Goal: Task Accomplishment & Management: Use online tool/utility

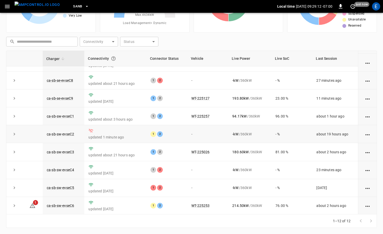
scroll to position [66, 0]
click at [74, 7] on button "SanB" at bounding box center [81, 7] width 20 height 10
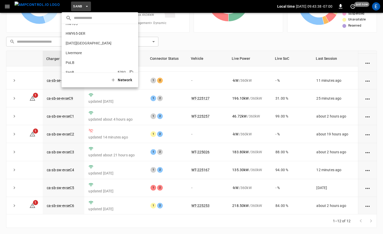
scroll to position [11, 0]
click at [92, 38] on p "HWY65-DER" at bounding box center [89, 38] width 47 height 5
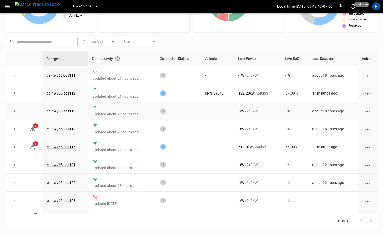
scroll to position [31, 0]
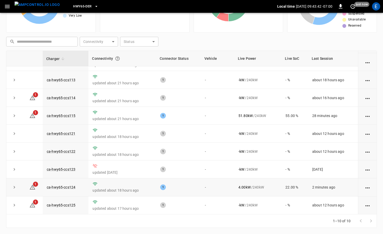
click at [69, 183] on td "ca-hwy65-ccs124" at bounding box center [66, 187] width 46 height 18
click at [68, 186] on link "ca-hwy65-ccs124" at bounding box center [61, 187] width 31 height 6
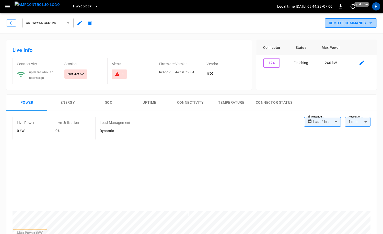
click at [364, 23] on button "Remote Commands" at bounding box center [351, 22] width 52 height 9
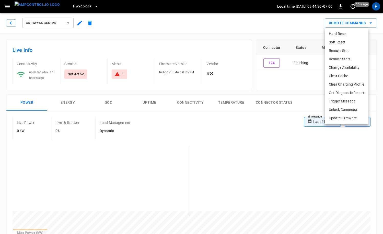
click at [356, 42] on li "Soft Reset" at bounding box center [347, 42] width 44 height 8
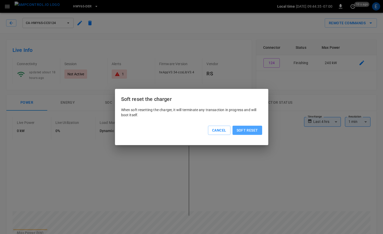
click at [240, 128] on button "Soft reset" at bounding box center [247, 130] width 30 height 9
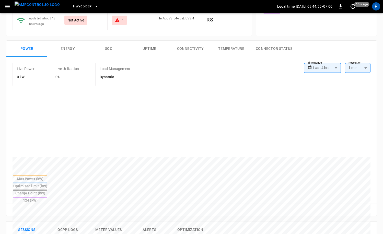
scroll to position [130, 0]
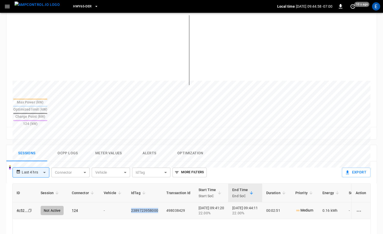
drag, startPoint x: 157, startPoint y: 194, endPoint x: 130, endPoint y: 192, distance: 27.1
click at [130, 202] on td "2389723958000" at bounding box center [144, 210] width 35 height 17
copy td "2389723958000"
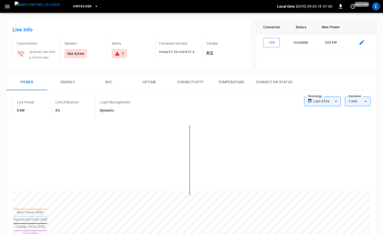
scroll to position [0, 0]
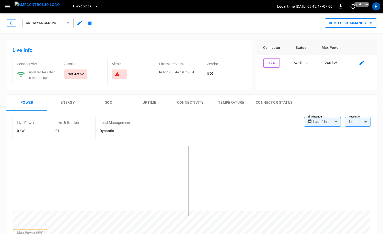
click at [361, 25] on button "Remote Commands" at bounding box center [351, 22] width 52 height 9
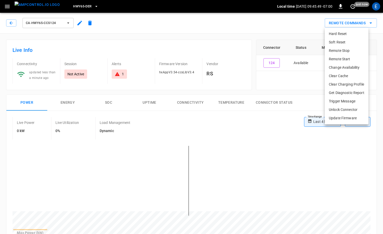
click at [345, 61] on li "Remote Start" at bounding box center [347, 59] width 44 height 8
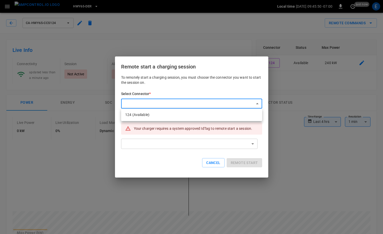
click at [160, 119] on li "124 (Available)" at bounding box center [191, 115] width 141 height 8
type input "**********"
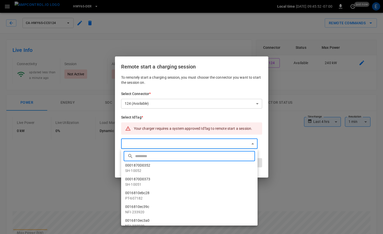
click at [170, 158] on input "text" at bounding box center [194, 156] width 118 height 14
paste input "**********"
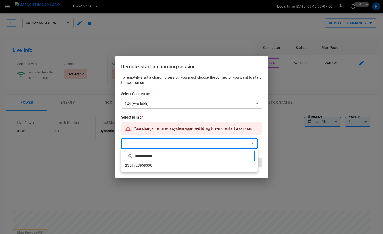
type input "**********"
click at [166, 165] on li "2389723958000" at bounding box center [189, 165] width 136 height 8
type input "**********"
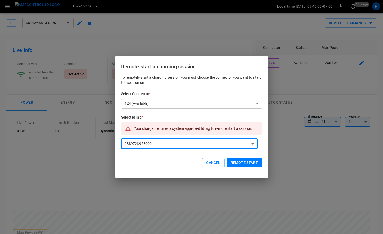
click at [241, 162] on button "Remote start" at bounding box center [243, 162] width 35 height 9
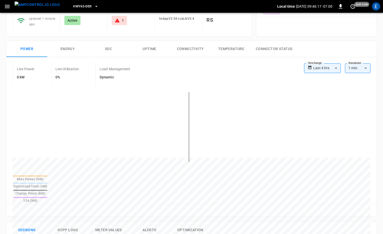
scroll to position [94, 0]
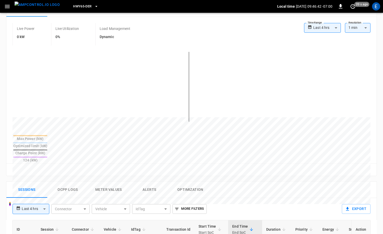
click at [29, 8] on img "menu" at bounding box center [37, 5] width 45 height 6
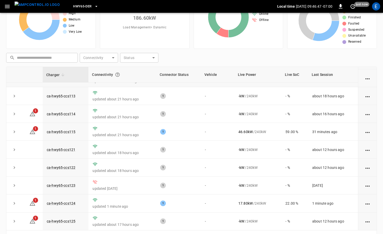
scroll to position [51, 0]
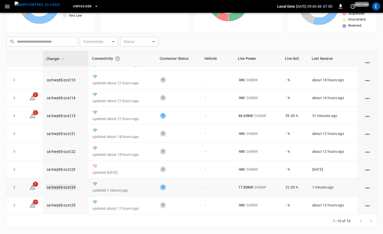
click at [66, 187] on link "ca-hwy65-ccs124" at bounding box center [61, 187] width 31 height 6
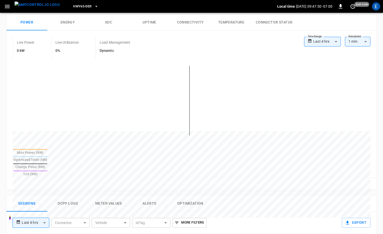
scroll to position [94, 0]
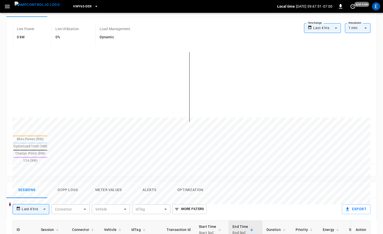
click at [65, 182] on button "Ocpp logs" at bounding box center [67, 190] width 41 height 16
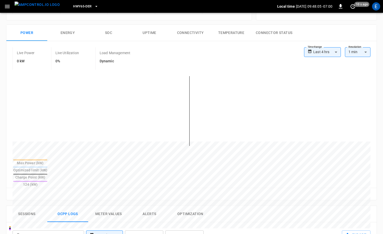
scroll to position [0, 0]
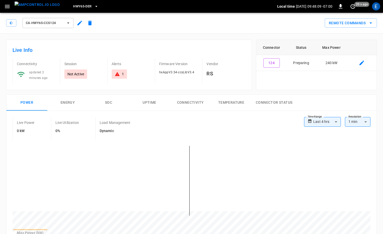
click at [3, 88] on div "Live Info Connectivity updated 2 minutes ago Session Not Active Alerts 1 Firmwa…" at bounding box center [127, 62] width 250 height 55
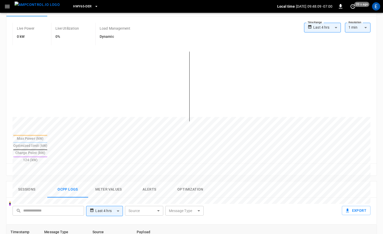
scroll to position [100, 0]
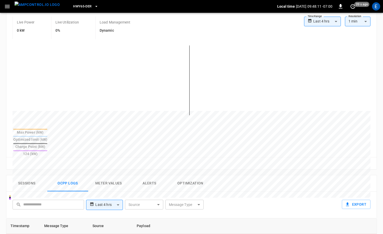
click at [33, 175] on button "Sessions" at bounding box center [26, 183] width 41 height 16
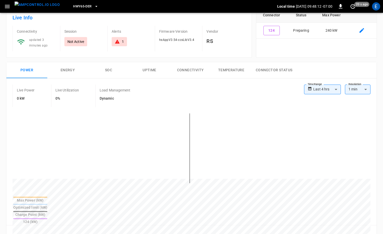
scroll to position [0, 0]
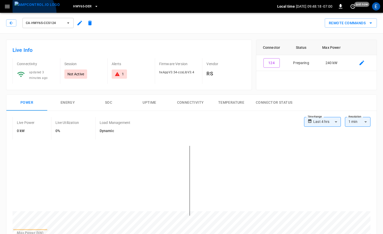
click at [32, 13] on button "menu" at bounding box center [37, 6] width 49 height 13
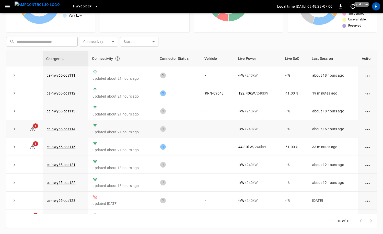
scroll to position [31, 0]
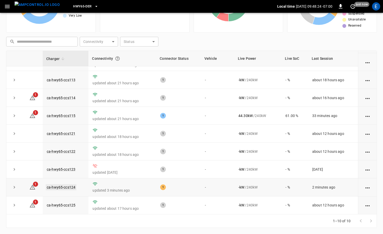
click at [72, 185] on link "ca-hwy65-ccs124" at bounding box center [61, 187] width 31 height 6
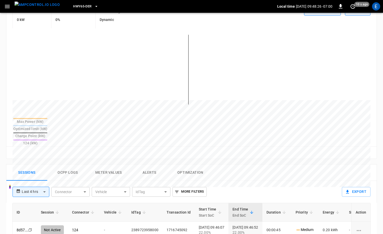
scroll to position [139, 0]
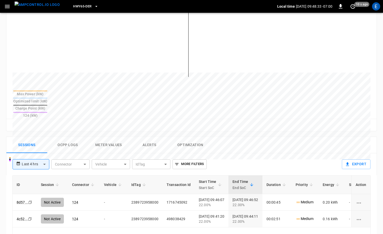
click at [42, 7] on img "menu" at bounding box center [37, 5] width 45 height 6
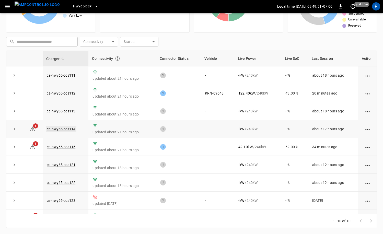
click at [61, 128] on link "ca-hwy65-ccs114" at bounding box center [61, 129] width 31 height 6
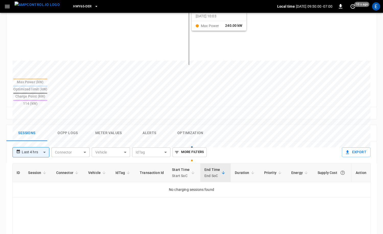
scroll to position [154, 0]
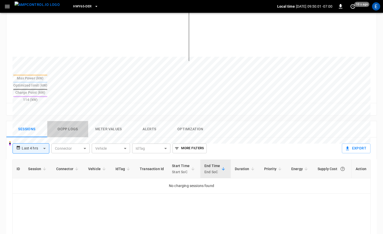
click at [69, 121] on button "Ocpp logs" at bounding box center [67, 129] width 41 height 16
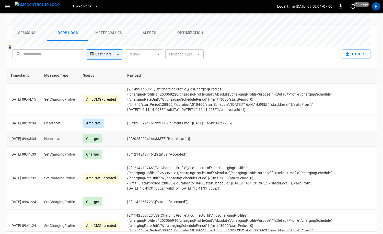
scroll to position [0, 0]
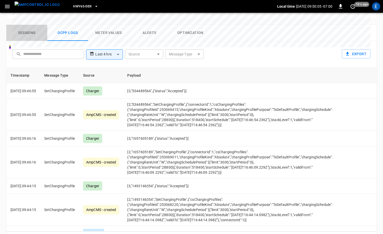
click at [19, 25] on button "Sessions" at bounding box center [26, 33] width 41 height 16
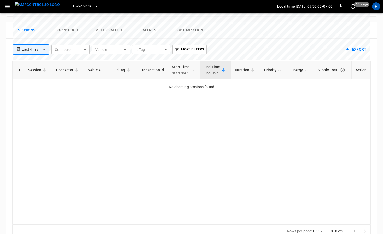
scroll to position [245, 0]
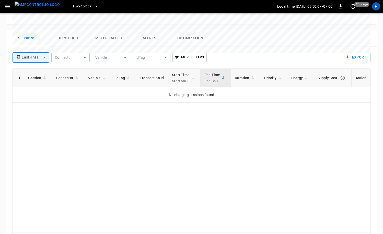
click at [44, 8] on img "menu" at bounding box center [37, 5] width 45 height 6
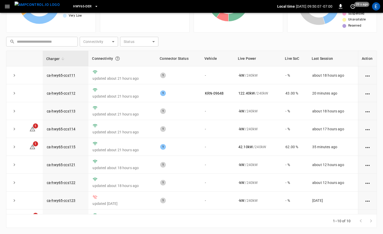
scroll to position [51, 0]
click at [72, 131] on link "ca-hwy65-ccs114" at bounding box center [61, 129] width 31 height 6
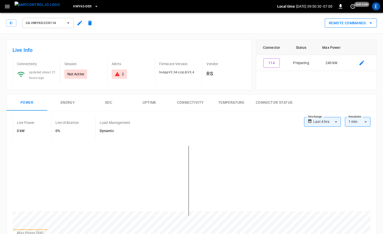
click at [366, 20] on button "Remote Commands" at bounding box center [351, 22] width 52 height 9
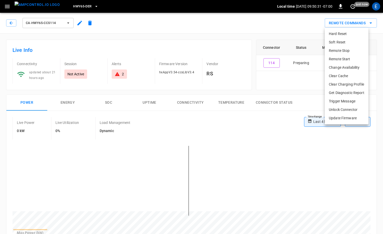
click at [345, 56] on li "Remote Start" at bounding box center [347, 59] width 44 height 8
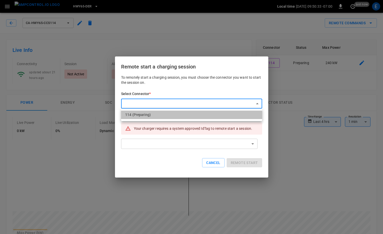
click at [179, 115] on li "114 (Preparing)" at bounding box center [191, 115] width 141 height 8
type input "**********"
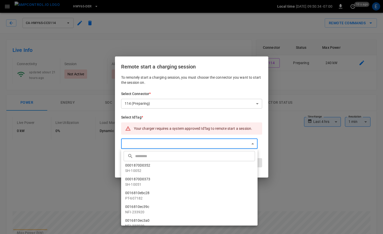
click at [172, 157] on input "text" at bounding box center [194, 156] width 118 height 14
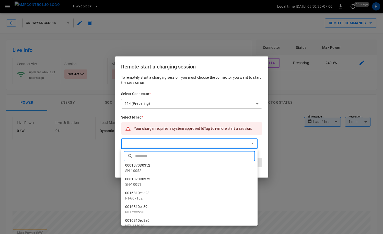
paste input "**********"
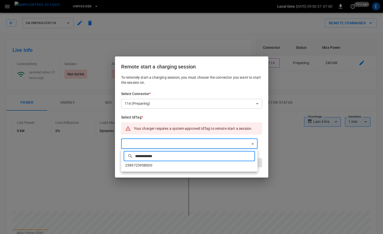
type input "**********"
click at [173, 164] on li "2389723958000" at bounding box center [189, 165] width 136 height 8
type input "**********"
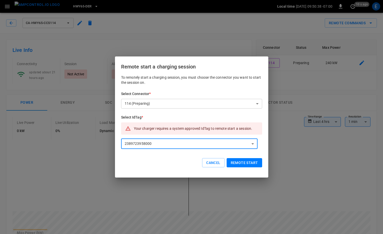
click at [252, 164] on button "Remote start" at bounding box center [243, 162] width 35 height 9
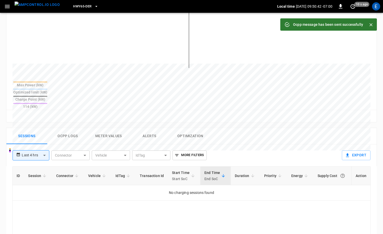
scroll to position [158, 0]
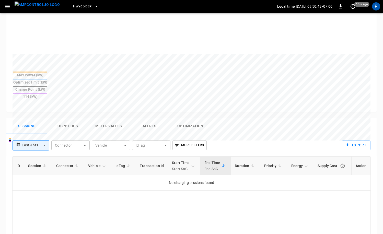
click at [63, 118] on button "Ocpp logs" at bounding box center [67, 126] width 41 height 16
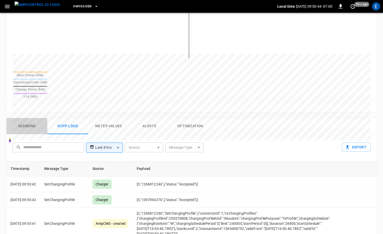
click at [31, 118] on button "Sessions" at bounding box center [26, 126] width 41 height 16
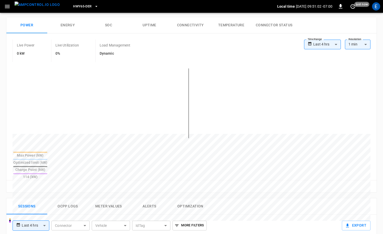
scroll to position [81, 0]
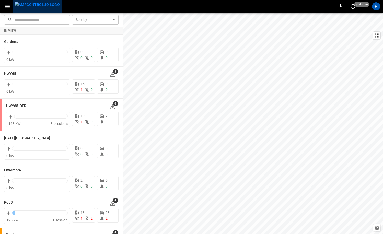
click at [40, 6] on img "menu" at bounding box center [37, 5] width 45 height 6
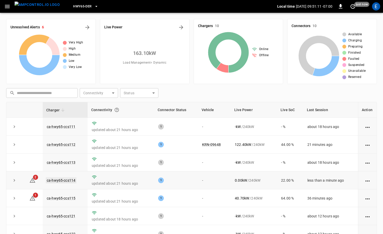
click at [68, 181] on link "ca-hwy65-ccs114" at bounding box center [61, 180] width 31 height 6
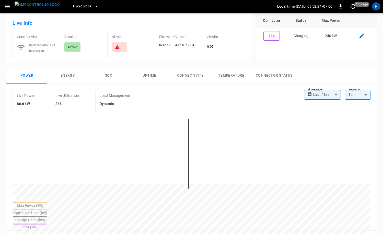
scroll to position [21, 0]
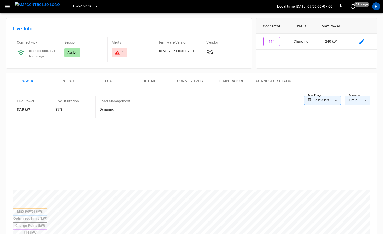
click at [34, 7] on img "menu" at bounding box center [37, 5] width 45 height 6
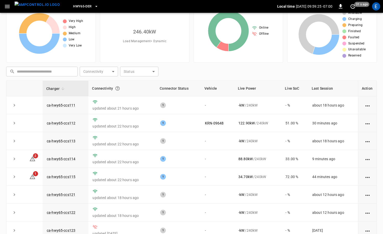
click at [32, 4] on img "menu" at bounding box center [37, 5] width 45 height 6
click at [78, 7] on span "HWY65-DER" at bounding box center [82, 7] width 18 height 6
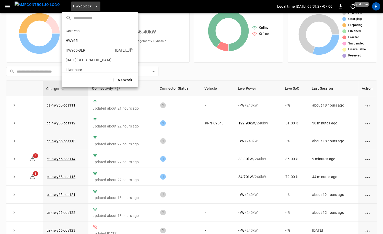
scroll to position [18, 0]
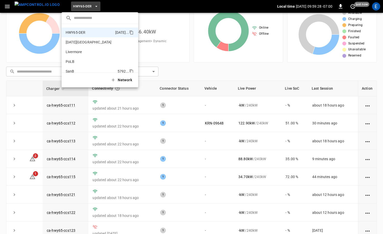
click at [104, 68] on li "SanB 5792 ..." at bounding box center [100, 71] width 77 height 10
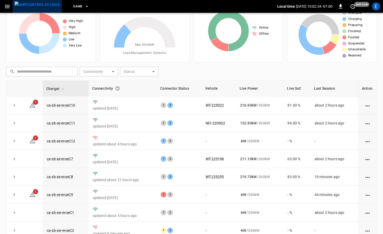
click at [41, 3] on img "menu" at bounding box center [37, 5] width 45 height 6
click at [67, 139] on link "ca-sb-se-evseC12" at bounding box center [61, 141] width 30 height 6
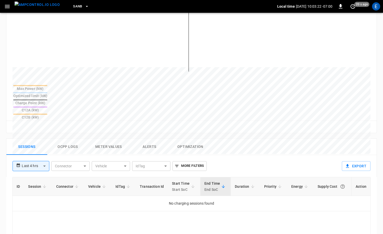
scroll to position [176, 0]
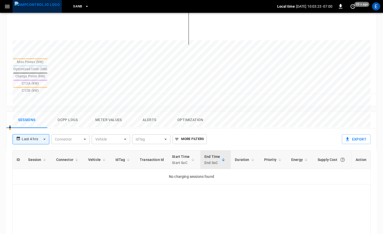
click at [41, 7] on img "menu" at bounding box center [37, 5] width 45 height 6
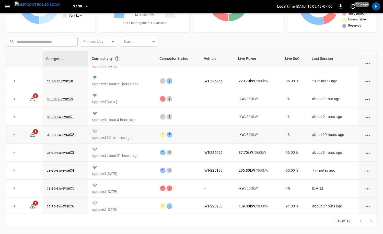
scroll to position [65, 0]
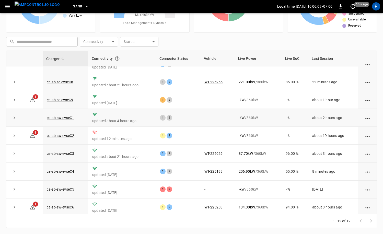
click at [255, 113] on td "- kW / 360 kW" at bounding box center [257, 118] width 47 height 18
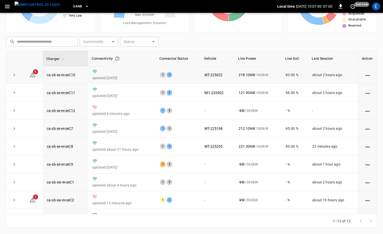
scroll to position [67, 0]
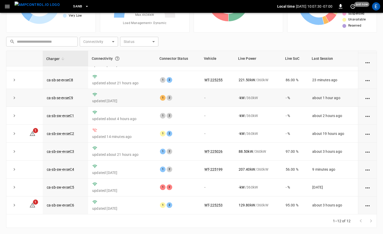
drag, startPoint x: 93, startPoint y: 94, endPoint x: 114, endPoint y: 98, distance: 21.3
click at [114, 98] on td "updated [DATE]" at bounding box center [122, 98] width 68 height 18
drag, startPoint x: 92, startPoint y: 101, endPoint x: 348, endPoint y: 97, distance: 255.9
click at [348, 96] on tr "ca-sb-se-evseC9 updated [DATE] 1 2 - - kW / 360 kW - % about 1 hour ago" at bounding box center [191, 98] width 370 height 18
click at [344, 99] on td "about 1 hour ago" at bounding box center [333, 98] width 50 height 18
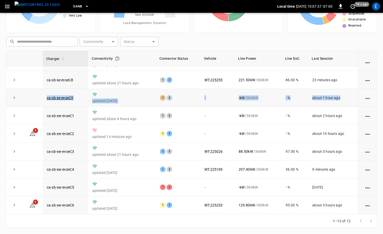
drag, startPoint x: 344, startPoint y: 99, endPoint x: 45, endPoint y: 99, distance: 298.5
click at [45, 99] on tr "ca-sb-se-evseC9 updated [DATE] 1 2 - - kW / 360 kW - % about 1 hour ago" at bounding box center [191, 98] width 370 height 18
click at [151, 100] on td "updated [DATE]" at bounding box center [122, 98] width 68 height 18
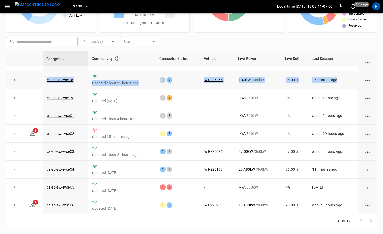
drag, startPoint x: 335, startPoint y: 80, endPoint x: 47, endPoint y: 81, distance: 288.0
click at [47, 81] on tr "ca-sb-se-evseC8 updated about 21 hours ago 1 2 WT-225255 1.40 kW / 360 kW 86.00…" at bounding box center [191, 80] width 370 height 18
click at [154, 80] on td "updated about 21 hours ago" at bounding box center [122, 80] width 68 height 18
drag, startPoint x: 78, startPoint y: 81, endPoint x: 45, endPoint y: 81, distance: 32.2
click at [45, 81] on td "ca-sb-se-evseC8" at bounding box center [65, 80] width 45 height 18
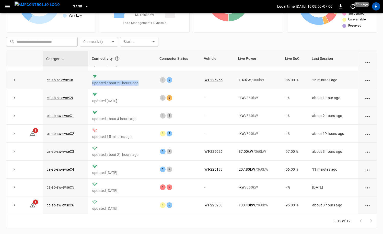
drag, startPoint x: 136, startPoint y: 84, endPoint x: 93, endPoint y: 83, distance: 42.9
click at [93, 83] on p "updated about 21 hours ago" at bounding box center [121, 82] width 59 height 5
drag, startPoint x: 199, startPoint y: 81, endPoint x: 338, endPoint y: 80, distance: 138.7
click at [338, 80] on tr "ca-sb-se-evseC8 updated about 21 hours ago 1 2 WT-225255 1.40 kW / 360 kW 86.00…" at bounding box center [191, 80] width 370 height 18
click at [280, 89] on td "- kW / 360 kW" at bounding box center [257, 98] width 47 height 18
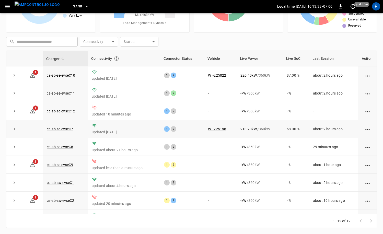
scroll to position [49, 0]
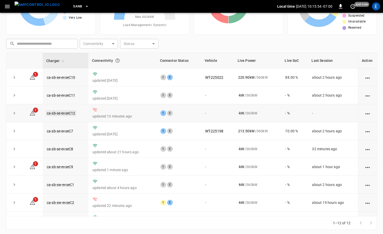
click at [73, 112] on link "ca-sb-se-evseC12" at bounding box center [61, 113] width 30 height 6
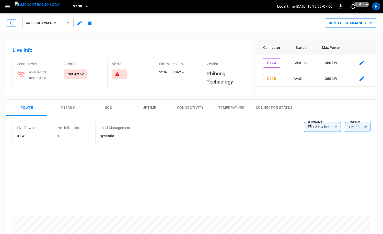
click at [18, 27] on div "ca-sb-se-evseC12" at bounding box center [50, 23] width 89 height 12
click at [15, 26] on button "button" at bounding box center [11, 22] width 10 height 7
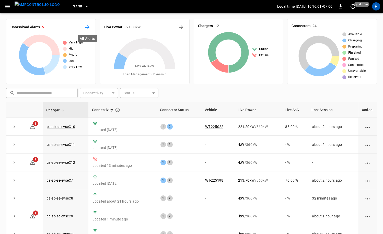
click at [87, 30] on icon "All Alerts" at bounding box center [87, 27] width 6 height 6
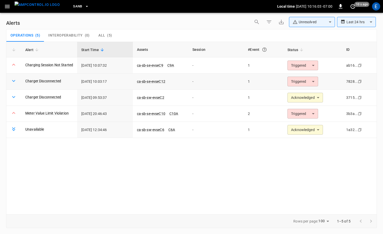
click at [295, 83] on body "**********" at bounding box center [191, 116] width 383 height 232
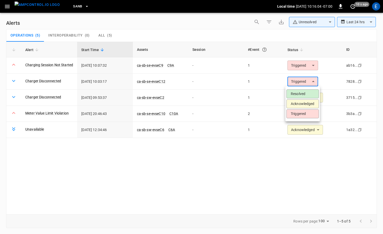
click at [299, 102] on li "Acknowledged" at bounding box center [302, 103] width 32 height 9
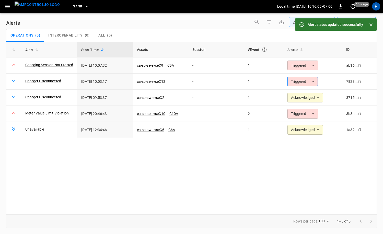
type input "**********"
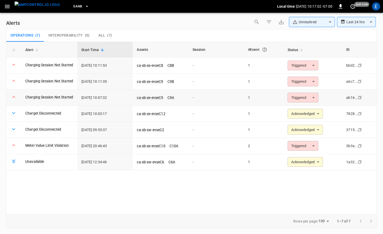
click at [371, 100] on td "ab16... Copy" at bounding box center [359, 98] width 34 height 16
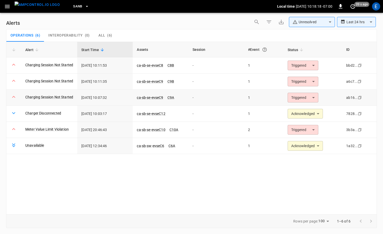
click at [134, 103] on td "ca-sb-se-evseC9 C9A" at bounding box center [160, 98] width 55 height 16
drag, startPoint x: 124, startPoint y: 98, endPoint x: 101, endPoint y: 98, distance: 22.5
click at [101, 98] on td "[DATE] 10:07:32" at bounding box center [104, 98] width 55 height 16
click at [106, 97] on td "[DATE] 10:07:32" at bounding box center [104, 98] width 55 height 16
drag, startPoint x: 102, startPoint y: 98, endPoint x: 114, endPoint y: 99, distance: 12.8
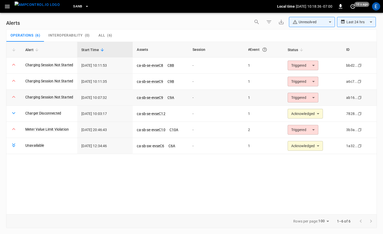
click at [114, 99] on td "[DATE] 10:07:32" at bounding box center [104, 98] width 55 height 16
click at [115, 99] on td "[DATE] 10:07:32" at bounding box center [104, 98] width 55 height 16
drag, startPoint x: 101, startPoint y: 98, endPoint x: 116, endPoint y: 99, distance: 15.1
click at [116, 99] on td "[DATE] 10:07:32" at bounding box center [104, 98] width 55 height 16
click at [118, 99] on td "[DATE] 10:07:32" at bounding box center [104, 98] width 55 height 16
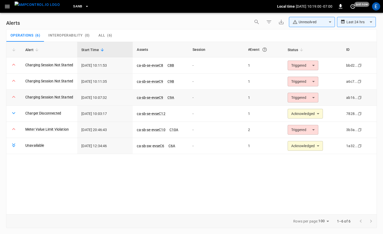
drag, startPoint x: 118, startPoint y: 99, endPoint x: 101, endPoint y: 98, distance: 16.7
click at [101, 98] on td "[DATE] 10:07:32" at bounding box center [104, 98] width 55 height 16
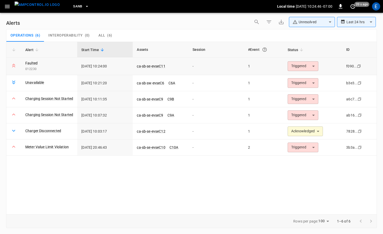
click at [312, 64] on body "**********" at bounding box center [191, 116] width 383 height 232
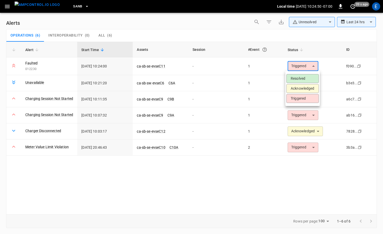
click at [298, 89] on li "Acknowledged" at bounding box center [302, 88] width 32 height 9
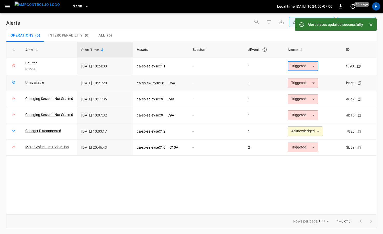
type input "**********"
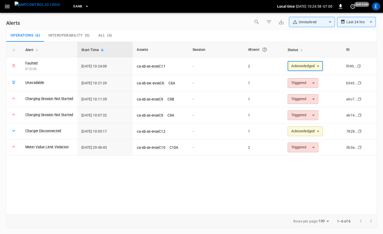
click at [36, 64] on link "Faulted" at bounding box center [31, 63] width 12 height 5
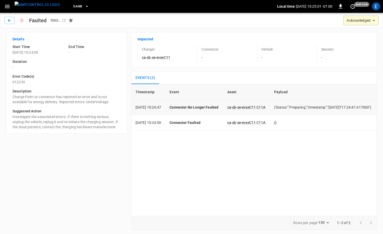
scroll to position [0, 13]
click at [7, 21] on icon "button" at bounding box center [9, 20] width 5 height 5
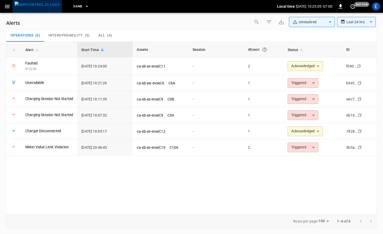
click at [45, 8] on img "menu" at bounding box center [37, 5] width 45 height 6
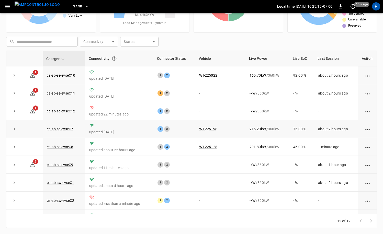
scroll to position [1, 0]
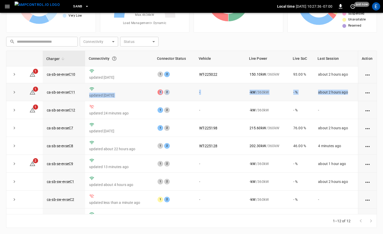
drag, startPoint x: 90, startPoint y: 94, endPoint x: 349, endPoint y: 91, distance: 258.4
click at [349, 91] on tr "1 ca-sb-se-evseC11 updated [DATE] 1 2 - - kW / 360 kW - % about 2 hours ago" at bounding box center [191, 92] width 370 height 18
click at [349, 91] on td "about 2 hours ago" at bounding box center [336, 92] width 44 height 18
click at [326, 94] on td "about 2 hours ago" at bounding box center [336, 92] width 44 height 18
click at [366, 90] on icon "action cell options" at bounding box center [367, 93] width 6 height 6
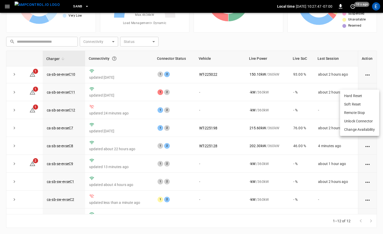
click at [339, 86] on div at bounding box center [191, 117] width 383 height 234
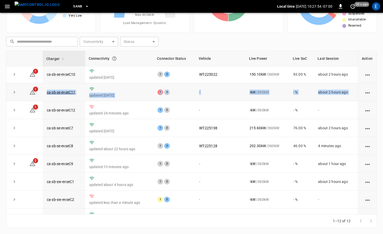
drag, startPoint x: 44, startPoint y: 91, endPoint x: 369, endPoint y: 93, distance: 325.3
click at [369, 93] on tr "1 ca-sb-se-evseC11 updated [DATE] 1 2 - - kW / 360 kW - % about 2 hours ago" at bounding box center [191, 92] width 370 height 18
click at [354, 93] on td "about 2 hours ago" at bounding box center [336, 92] width 44 height 18
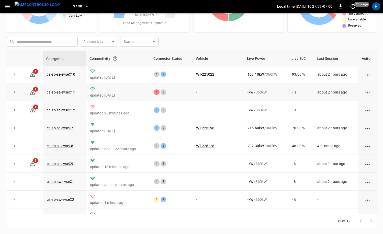
scroll to position [0, 0]
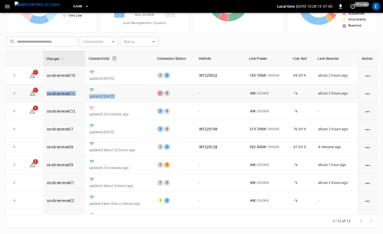
drag, startPoint x: 42, startPoint y: 94, endPoint x: 176, endPoint y: 94, distance: 134.3
click at [177, 94] on tr "1 ca-sb-se-evseC11 updated [DATE] 1 2 - - kW / 360 kW - % about 2 hours ago" at bounding box center [191, 93] width 370 height 18
drag, startPoint x: 177, startPoint y: 94, endPoint x: 161, endPoint y: 92, distance: 15.7
click at [177, 94] on div "1 2" at bounding box center [173, 93] width 33 height 6
drag, startPoint x: 47, startPoint y: 94, endPoint x: 302, endPoint y: 101, distance: 255.2
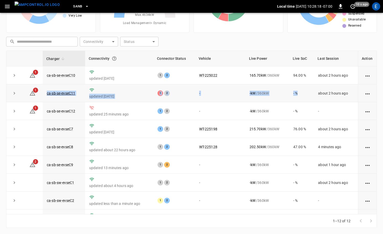
click at [302, 101] on tr "1 ca-sb-se-evseC11 updated [DATE] 1 2 - - kW / 360 kW - % about 2 hours ago" at bounding box center [191, 93] width 370 height 18
drag, startPoint x: 327, startPoint y: 97, endPoint x: 362, endPoint y: 93, distance: 35.2
click at [345, 95] on td "about 2 hours ago" at bounding box center [336, 94] width 44 height 18
drag, startPoint x: 347, startPoint y: 93, endPoint x: 46, endPoint y: 91, distance: 300.8
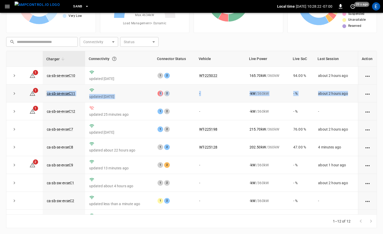
click at [46, 91] on tr "1 ca-sb-se-evseC11 updated [DATE] 1 2 - - kW / 360 kW - % about 2 hours ago" at bounding box center [191, 94] width 370 height 18
click at [130, 95] on p "updated [DATE]" at bounding box center [119, 96] width 60 height 5
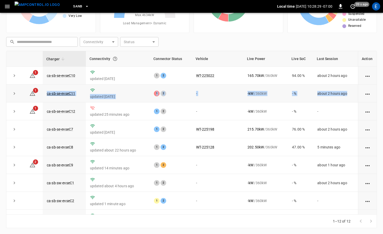
drag, startPoint x: 44, startPoint y: 94, endPoint x: 333, endPoint y: 96, distance: 289.1
click at [357, 94] on tr "1 ca-sb-se-evseC11 updated [DATE] 1 2 - - kW / 360 kW - % about 2 hours ago" at bounding box center [191, 94] width 370 height 18
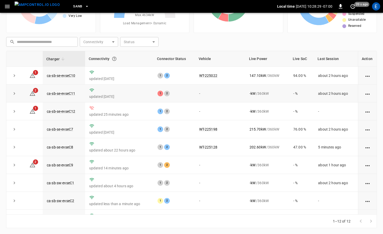
click at [316, 101] on td "about 2 hours ago" at bounding box center [336, 94] width 44 height 18
drag, startPoint x: 347, startPoint y: 94, endPoint x: 43, endPoint y: 92, distance: 304.1
click at [43, 92] on tr "2 ca-sb-se-evseC11 updated [DATE] 1 2 - - kW / 360 kW - % about 2 hours ago" at bounding box center [191, 94] width 370 height 18
click at [189, 99] on td "1 2" at bounding box center [173, 94] width 41 height 18
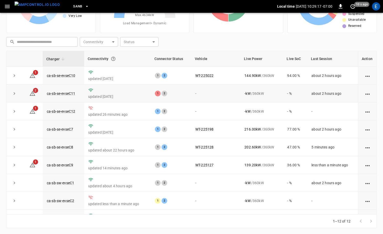
click at [274, 94] on div "- kW / 360 kW" at bounding box center [261, 93] width 34 height 5
drag, startPoint x: 61, startPoint y: 94, endPoint x: 355, endPoint y: 95, distance: 293.9
click at [355, 95] on tr "2 ca-sb-se-evseC11 updated [DATE] 1 2 - - kW / 360 kW - % about 2 hours ago" at bounding box center [191, 94] width 370 height 18
click at [334, 96] on td "about 2 hours ago" at bounding box center [332, 94] width 51 height 18
drag, startPoint x: 349, startPoint y: 95, endPoint x: 47, endPoint y: 94, distance: 302.1
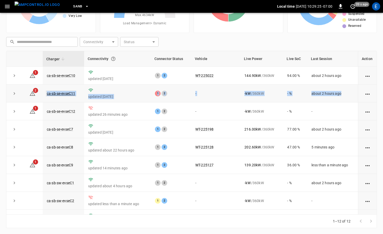
click at [47, 94] on tr "2 ca-sb-se-evseC11 updated [DATE] 1 2 - - kW / 360 kW - % about 2 hours ago" at bounding box center [191, 94] width 370 height 18
click at [141, 98] on p "updated [DATE]" at bounding box center [117, 96] width 58 height 5
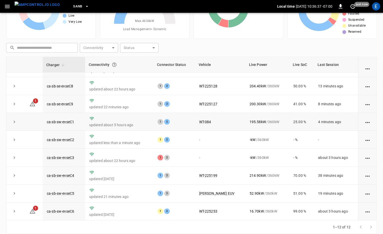
scroll to position [51, 0]
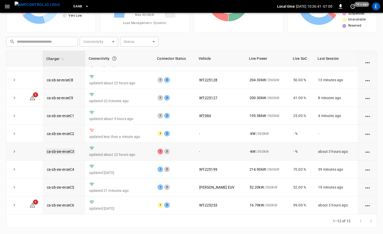
click at [73, 152] on link "ca-sb-sw-evseC3" at bounding box center [60, 151] width 29 height 6
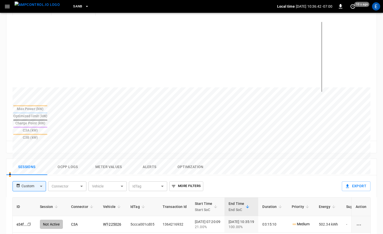
scroll to position [132, 0]
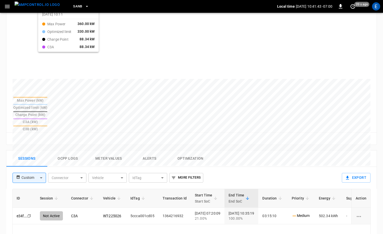
click at [44, 167] on div at bounding box center [182, 202] width 338 height 70
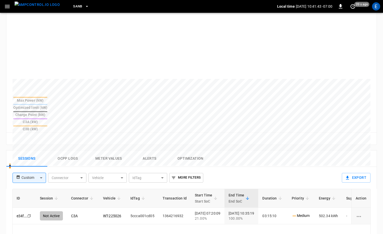
click at [44, 8] on img "menu" at bounding box center [37, 5] width 45 height 6
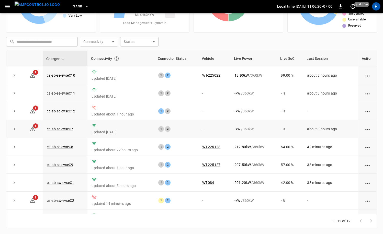
scroll to position [51, 0]
drag, startPoint x: 65, startPoint y: 132, endPoint x: 66, endPoint y: 129, distance: 2.6
click at [65, 132] on td "ca-sb-se-evseC7" at bounding box center [65, 129] width 45 height 18
click at [69, 127] on link "ca-sb-se-evseC7" at bounding box center [60, 129] width 28 height 6
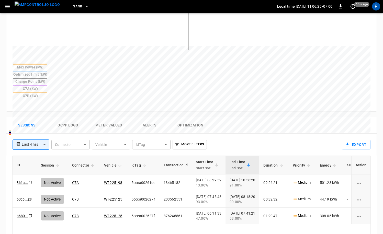
scroll to position [194, 0]
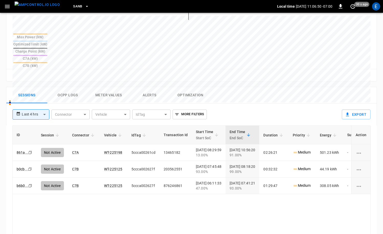
click at [40, 3] on img "menu" at bounding box center [37, 5] width 45 height 6
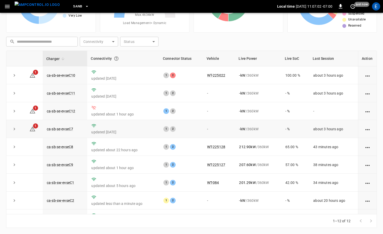
scroll to position [51, 0]
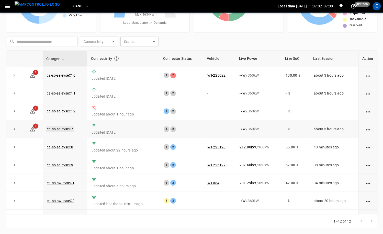
click at [68, 130] on link "ca-sb-se-evseC7" at bounding box center [60, 129] width 28 height 6
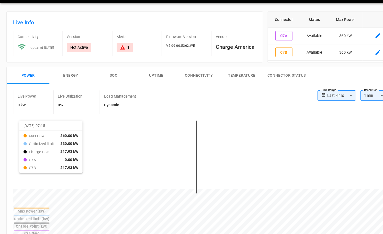
scroll to position [23, 0]
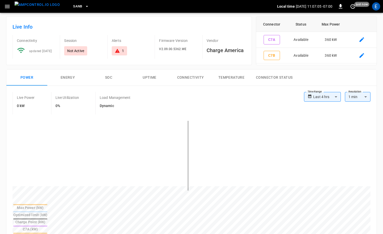
click at [41, 8] on img "menu" at bounding box center [37, 5] width 45 height 6
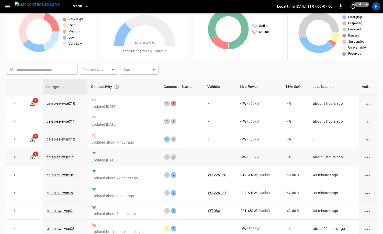
click at [73, 157] on link "ca-sb-se-evseC7" at bounding box center [60, 157] width 28 height 6
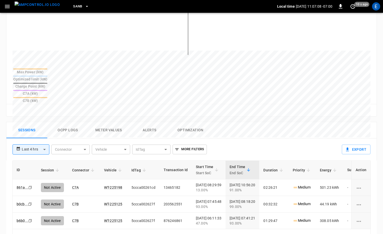
scroll to position [161, 0]
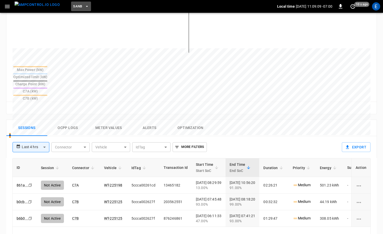
click at [73, 8] on button "SanB" at bounding box center [81, 7] width 20 height 10
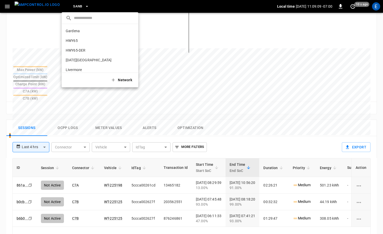
scroll to position [43, 0]
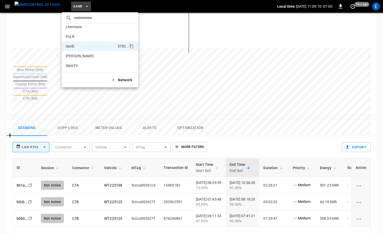
drag, startPoint x: 51, startPoint y: 7, endPoint x: 29, endPoint y: 6, distance: 22.0
click at [51, 7] on div at bounding box center [191, 117] width 383 height 234
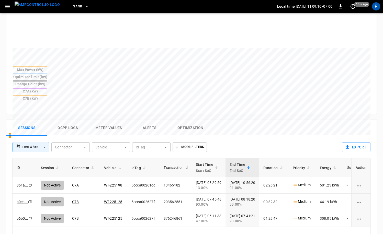
click at [29, 6] on div "​ Gardena 0b5e ... HWY65 26fb ... HWY65-DER [DATE].. [DATE][GEOGRAPHIC_DATA] c8…" at bounding box center [191, 117] width 383 height 234
click at [30, 6] on img "menu" at bounding box center [37, 5] width 45 height 6
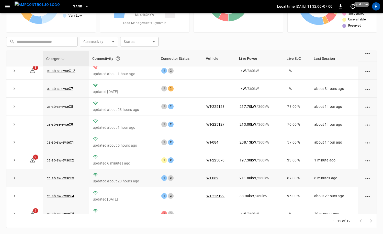
scroll to position [10, 0]
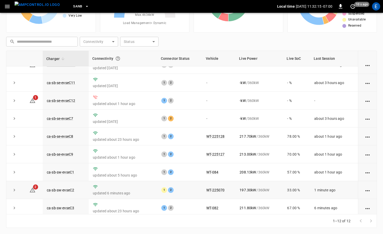
click at [67, 187] on td "ca-sb-sw-evseC2" at bounding box center [66, 190] width 46 height 18
click at [67, 190] on link "ca-sb-sw-evseC2" at bounding box center [60, 190] width 29 height 6
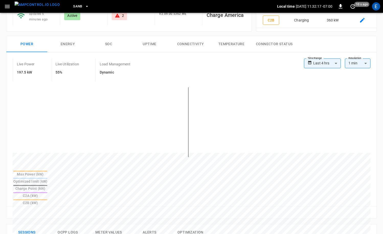
scroll to position [111, 0]
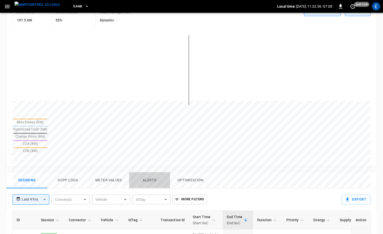
click at [143, 172] on button "Alerts" at bounding box center [149, 180] width 41 height 16
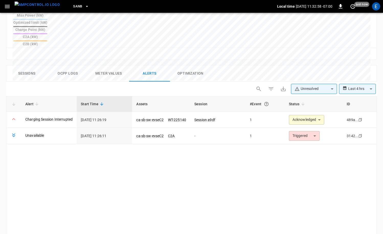
scroll to position [223, 0]
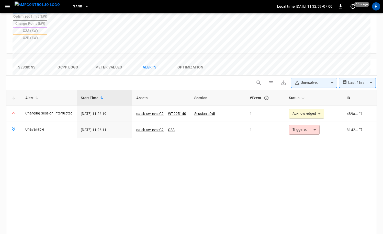
click at [358, 61] on body "**********" at bounding box center [191, 32] width 383 height 510
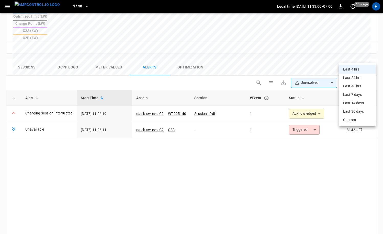
click at [356, 79] on li "Last 24 hrs" at bounding box center [357, 78] width 37 height 8
type input "**********"
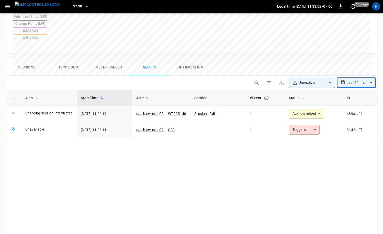
click at [346, 62] on body "**********" at bounding box center [191, 32] width 383 height 510
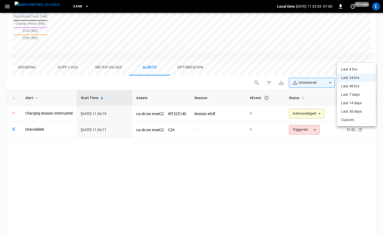
click at [348, 93] on li "Last 7 days" at bounding box center [356, 94] width 39 height 8
type input "**********"
type input "***"
type input "**********"
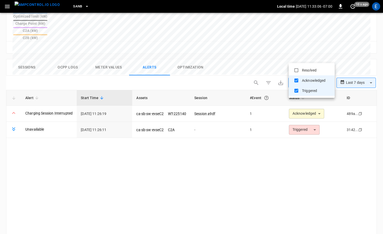
drag, startPoint x: 318, startPoint y: 59, endPoint x: 316, endPoint y: 62, distance: 3.5
click at [318, 59] on body "**********" at bounding box center [191, 32] width 383 height 510
click at [313, 68] on li "Resolved" at bounding box center [311, 70] width 46 height 10
type input "**********"
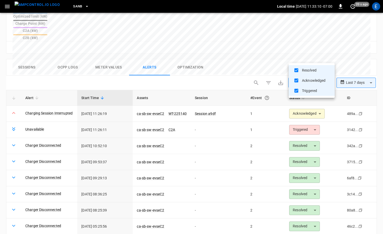
drag, startPoint x: 230, startPoint y: 111, endPoint x: 226, endPoint y: 113, distance: 4.4
click at [230, 111] on div at bounding box center [191, 117] width 383 height 234
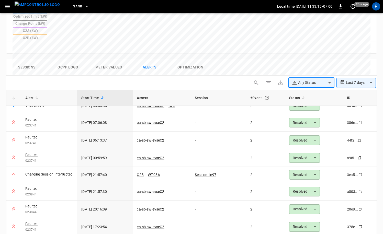
scroll to position [549, 0]
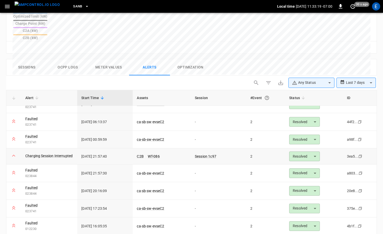
drag, startPoint x: 257, startPoint y: 132, endPoint x: 260, endPoint y: 132, distance: 3.6
click at [257, 148] on td "2" at bounding box center [265, 156] width 39 height 16
click at [56, 153] on link "Charging Session Interrupted" at bounding box center [48, 155] width 47 height 5
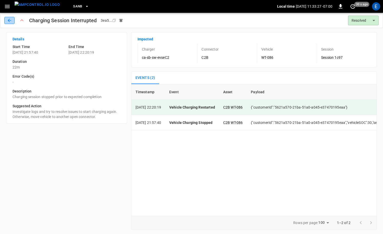
click at [6, 18] on button "button" at bounding box center [9, 20] width 10 height 7
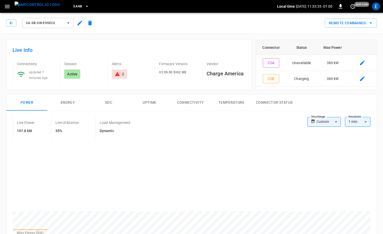
click at [41, 7] on img "menu" at bounding box center [37, 5] width 45 height 6
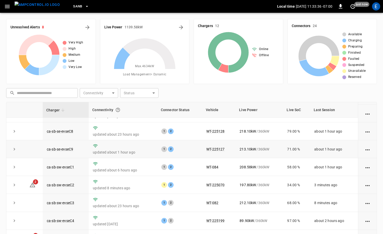
scroll to position [51, 0]
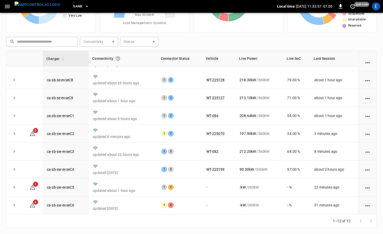
click at [44, 5] on img "menu" at bounding box center [37, 5] width 45 height 6
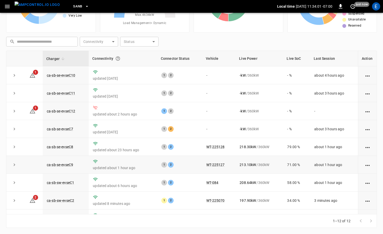
scroll to position [67, 0]
